Goal: Information Seeking & Learning: Learn about a topic

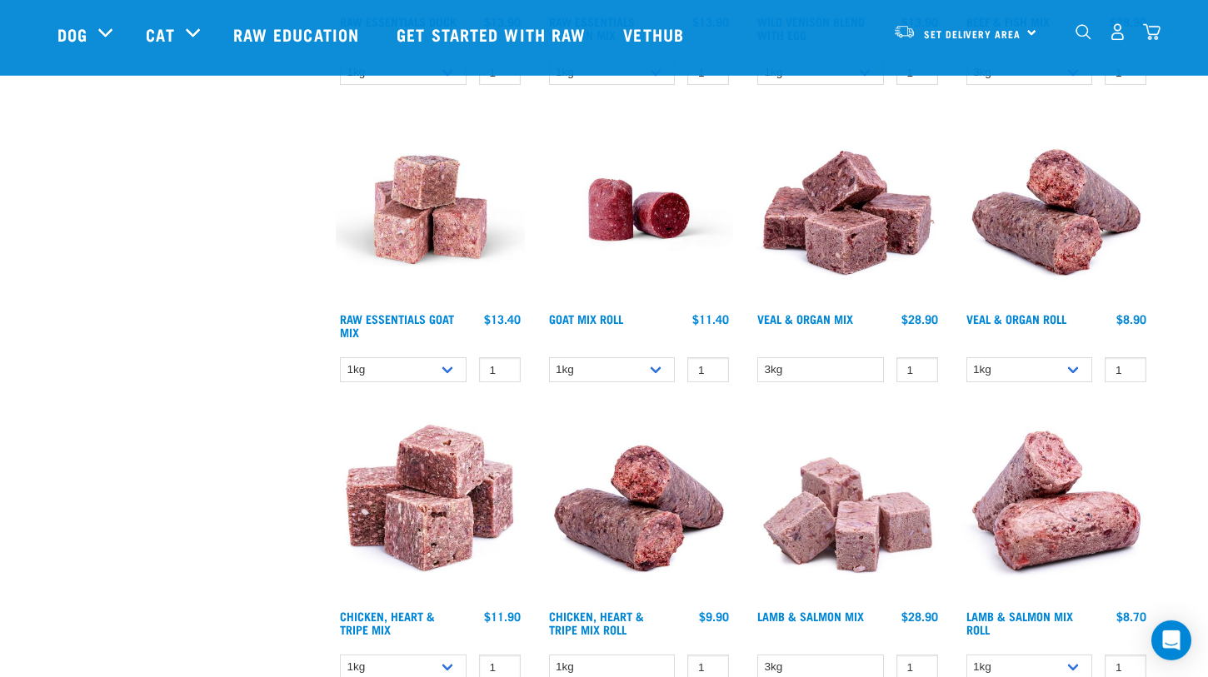
scroll to position [760, 0]
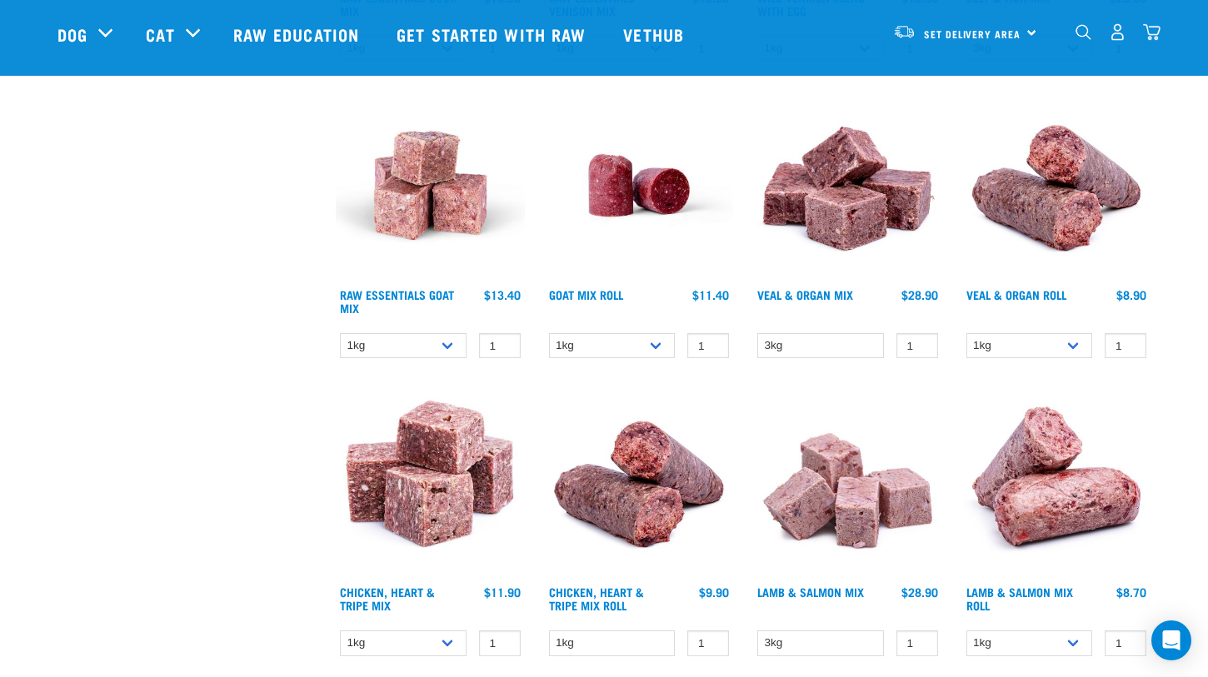
click at [849, 200] on img at bounding box center [847, 185] width 189 height 189
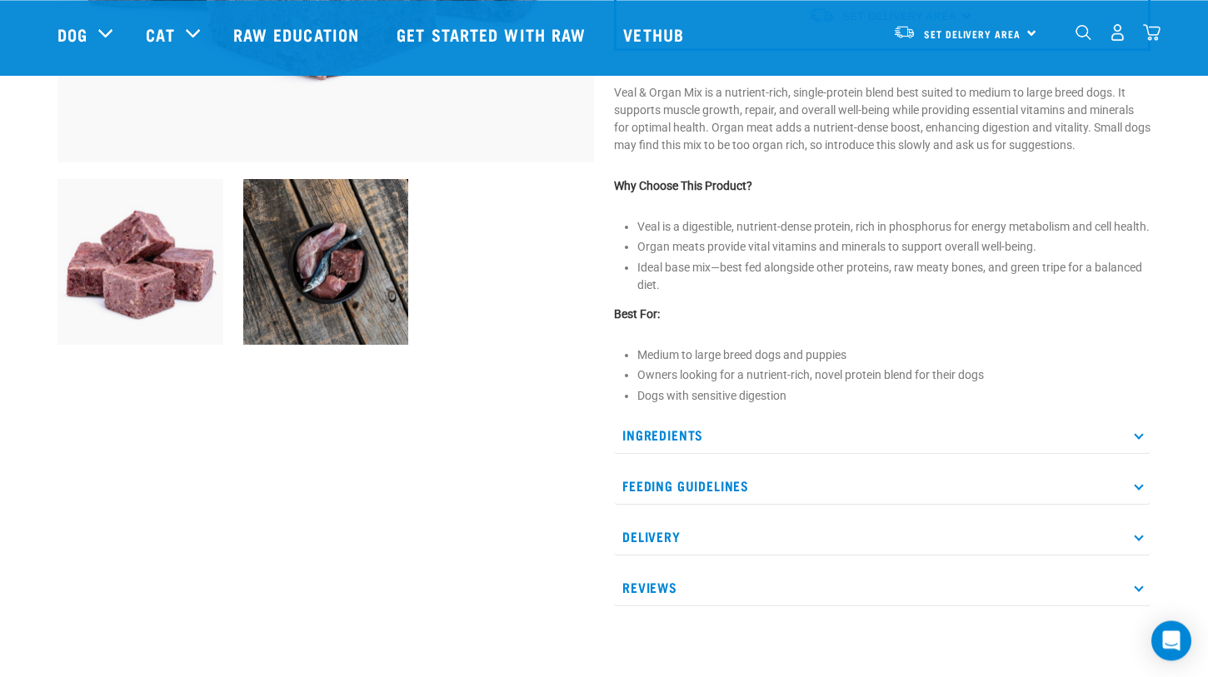
scroll to position [520, 0]
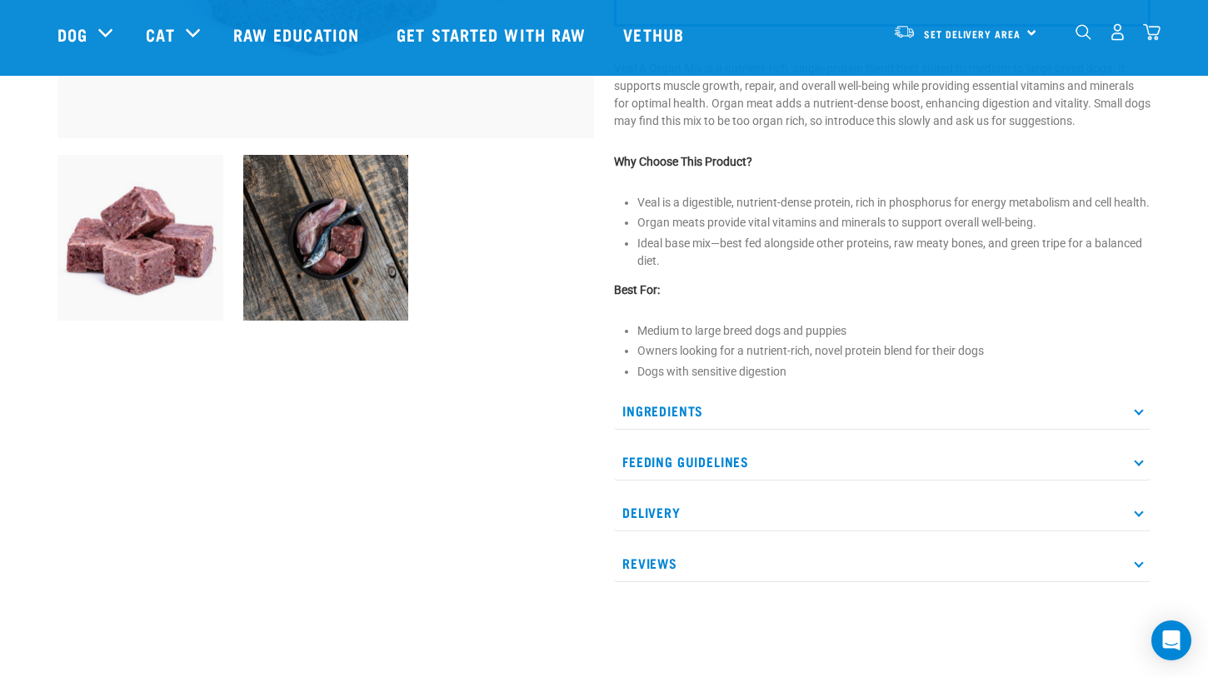
click at [676, 430] on p "Ingredients" at bounding box center [882, 410] width 537 height 37
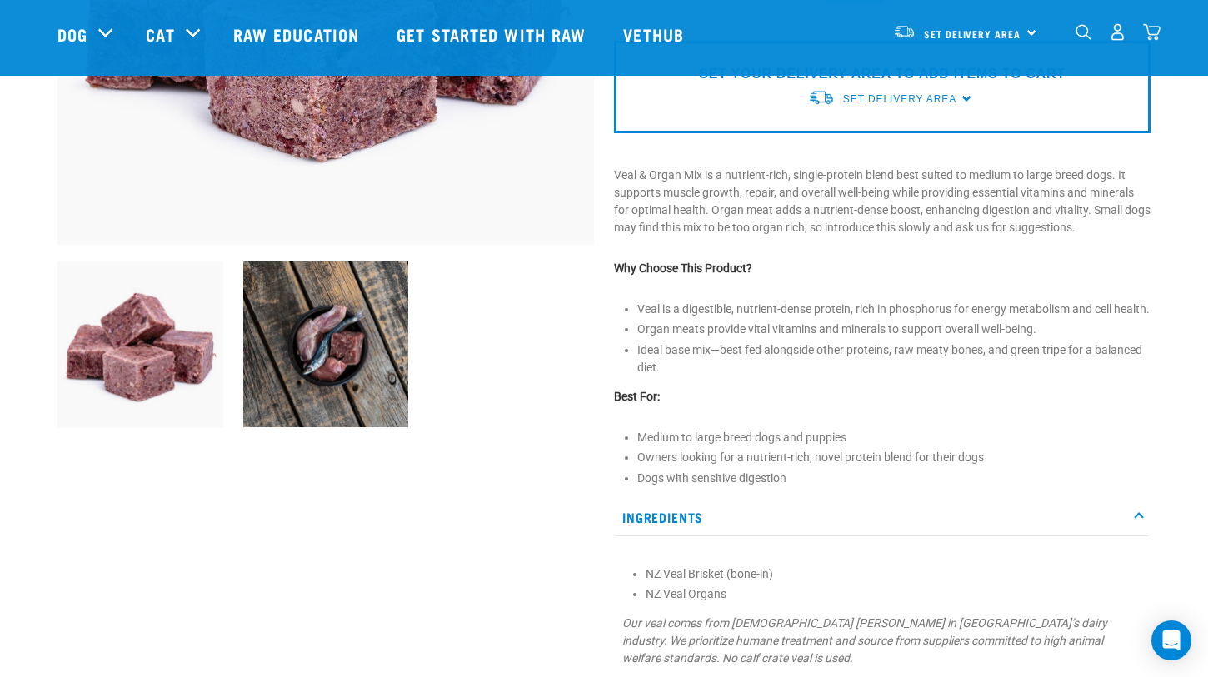
scroll to position [420, 0]
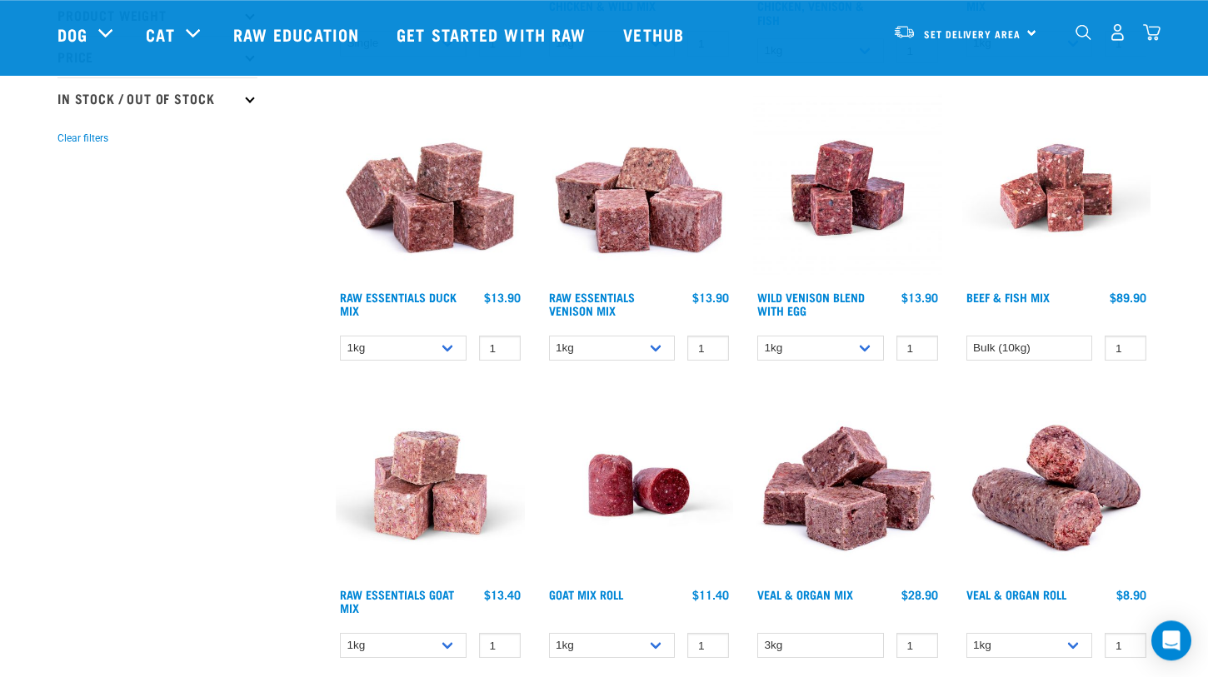
scroll to position [467, 0]
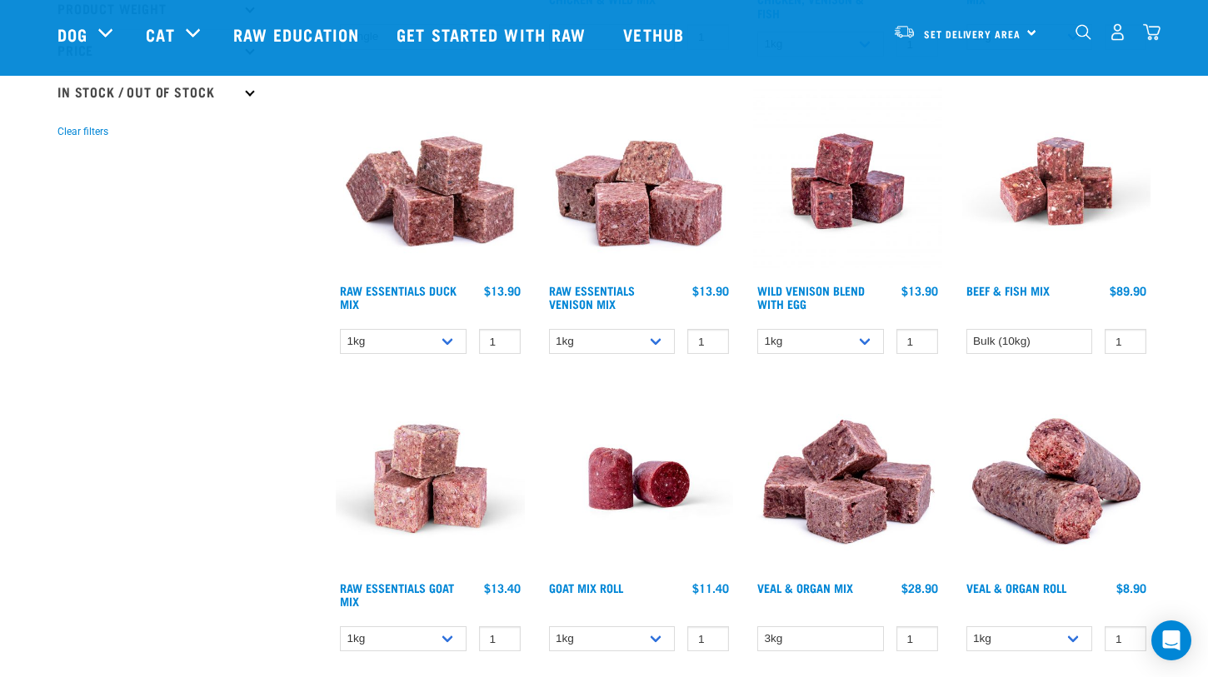
click at [832, 465] on img at bounding box center [847, 478] width 189 height 189
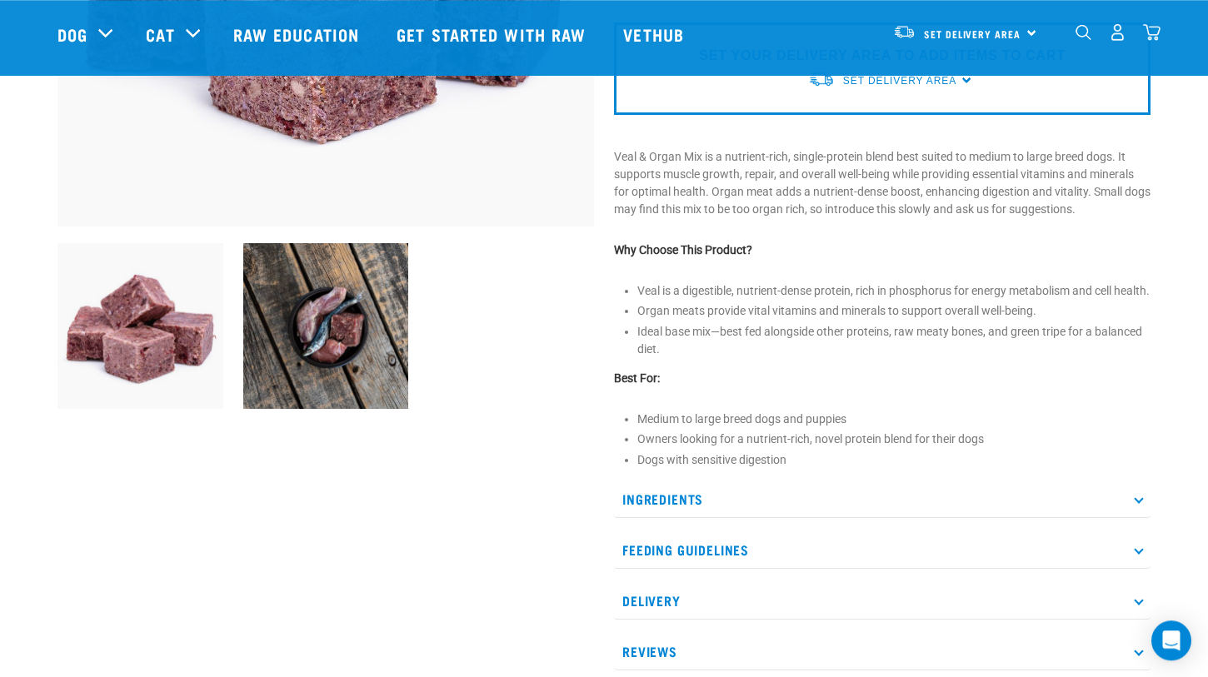
scroll to position [440, 0]
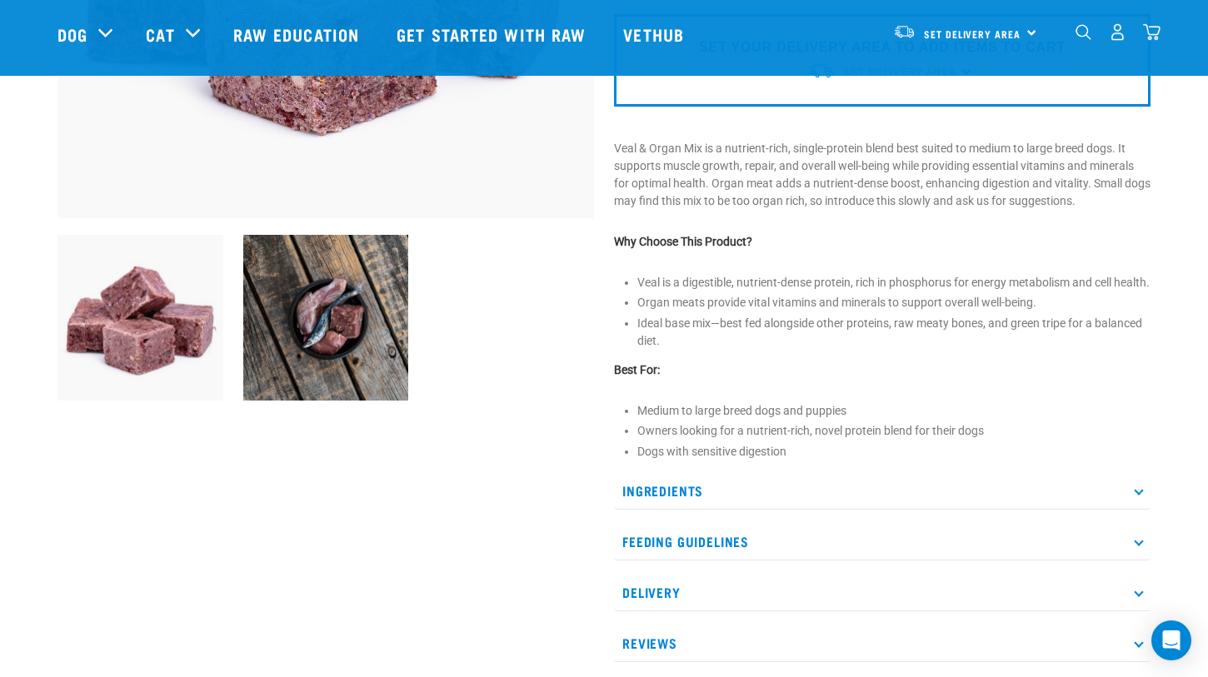
click at [647, 510] on p "Ingredients" at bounding box center [882, 490] width 537 height 37
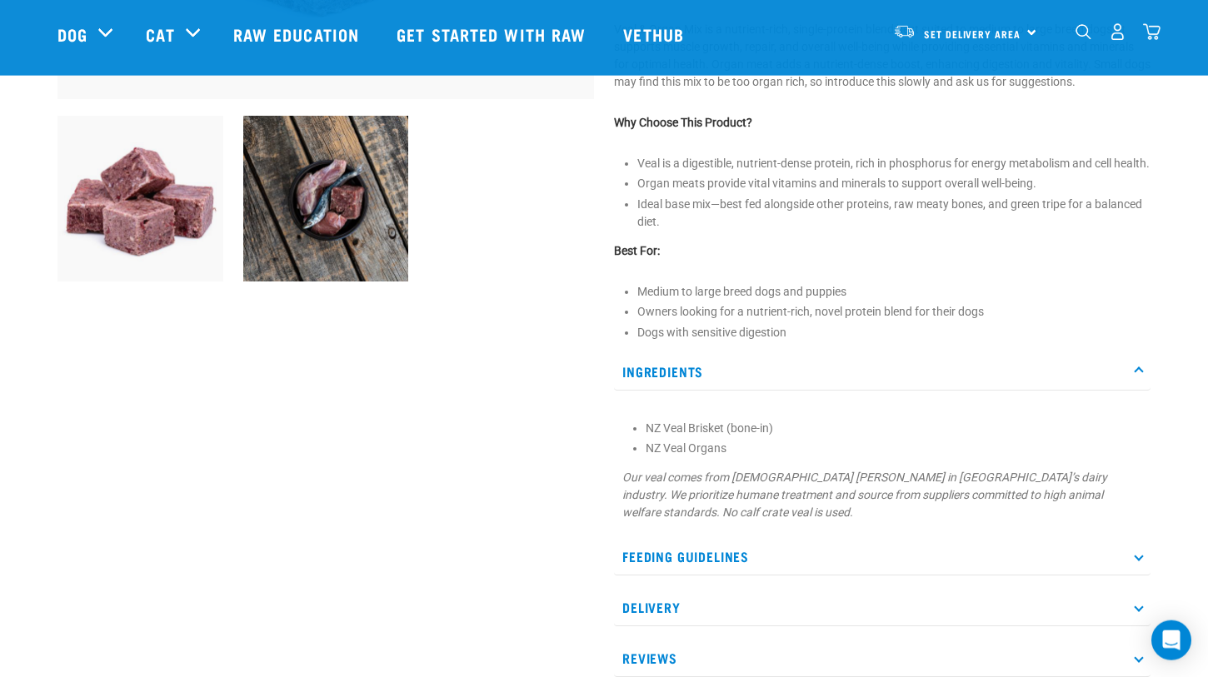
scroll to position [680, 0]
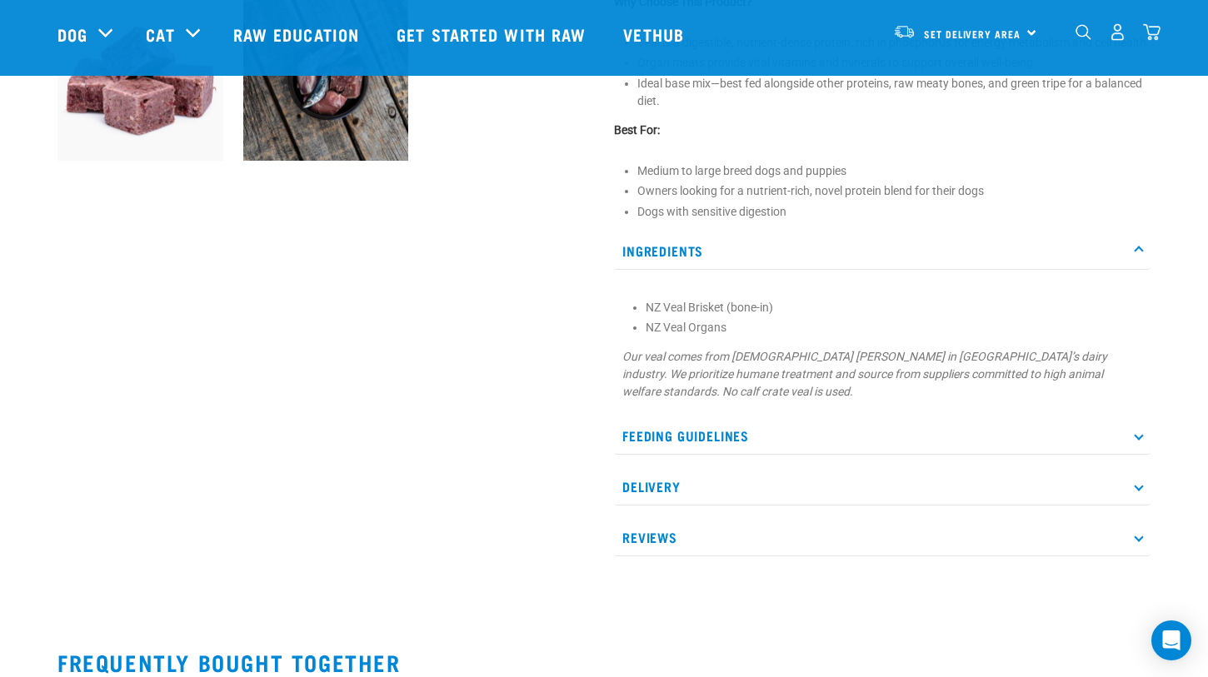
click at [754, 443] on p "Feeding Guidelines" at bounding box center [882, 435] width 537 height 37
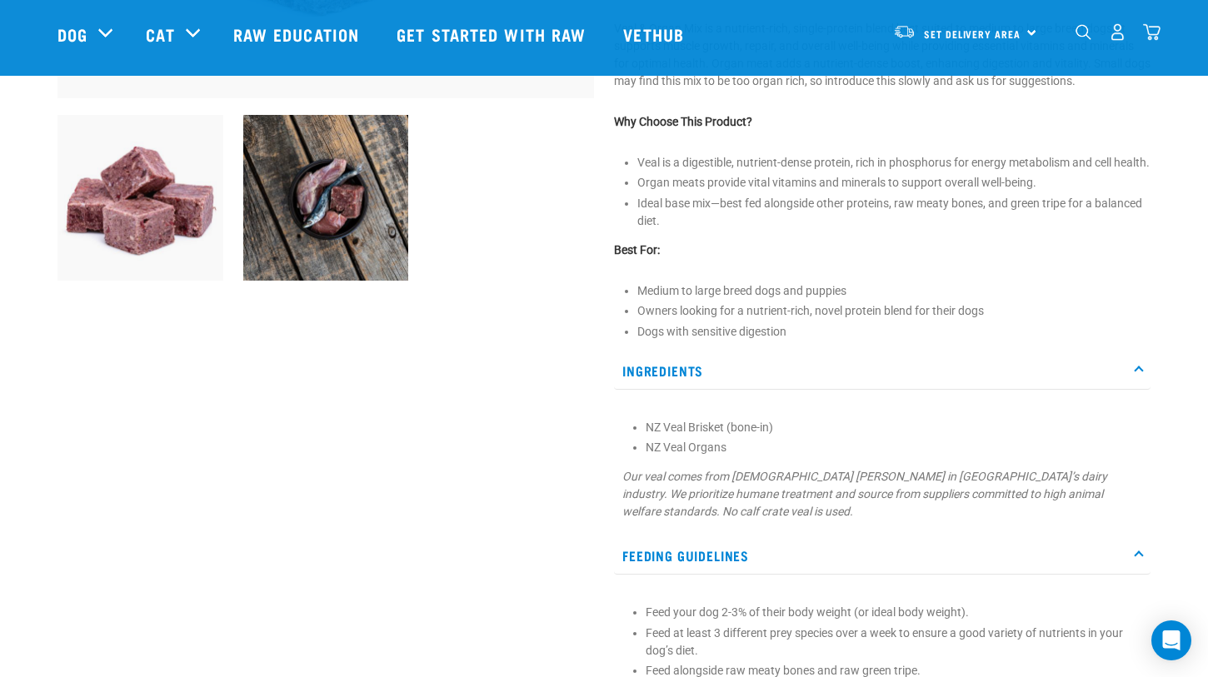
scroll to position [547, 0]
